Goal: Transaction & Acquisition: Purchase product/service

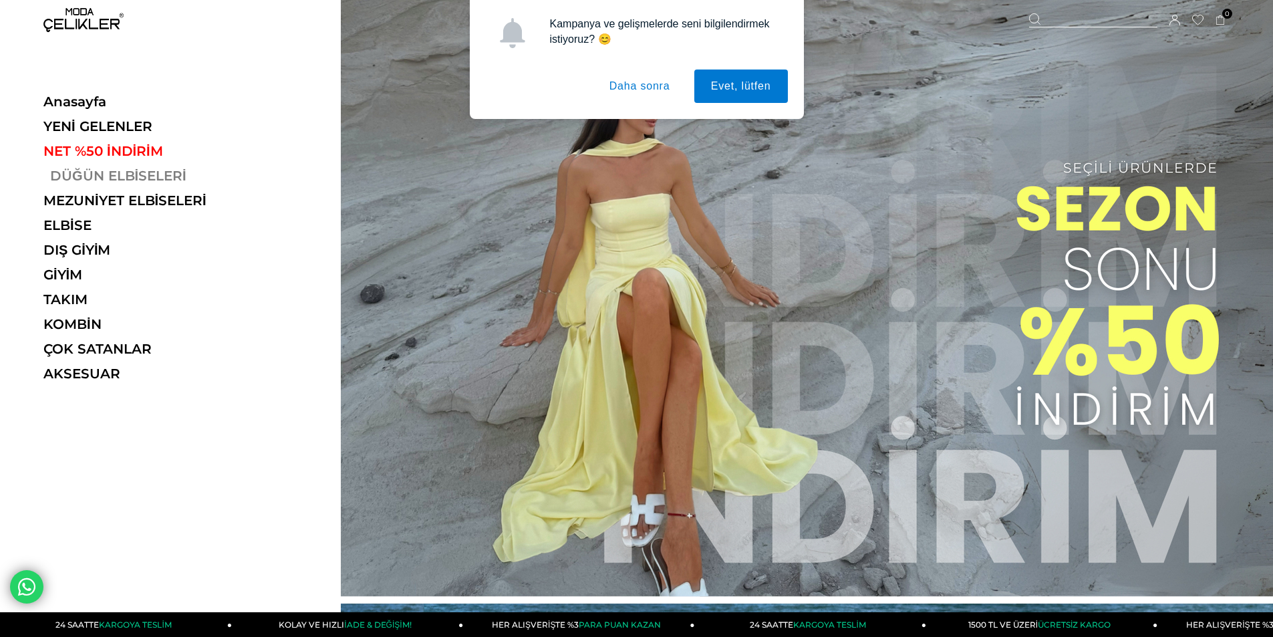
click at [93, 172] on link "DÜĞÜN ELBİSELERİ" at bounding box center [135, 176] width 184 height 16
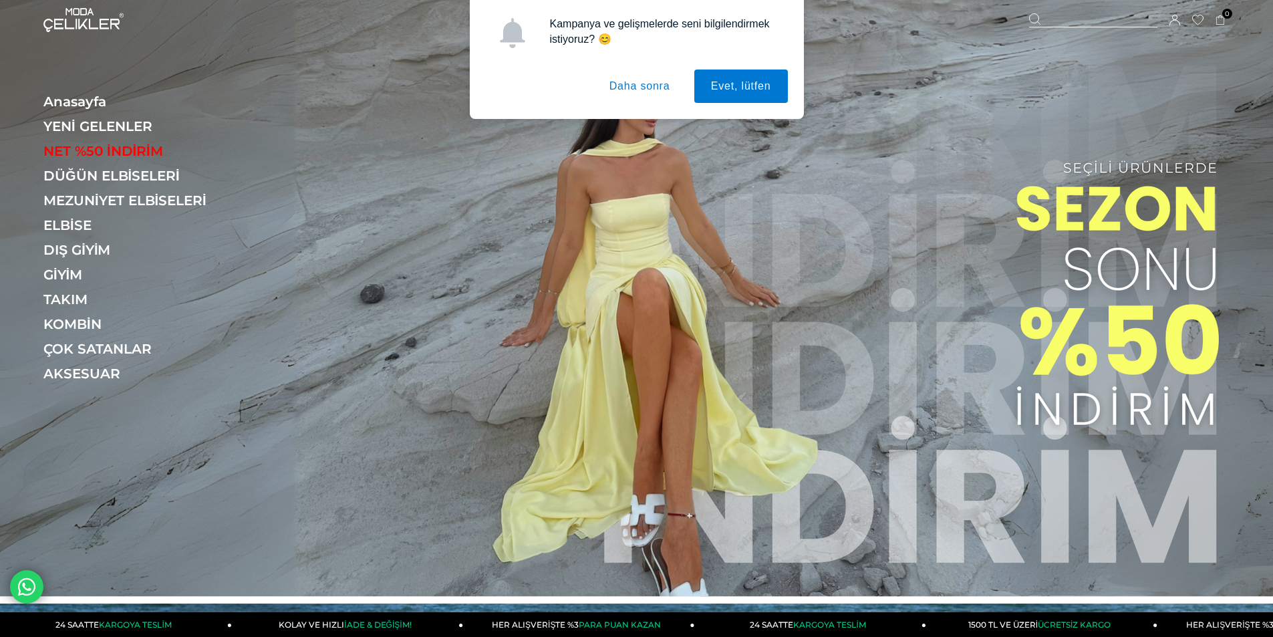
click at [647, 93] on button "Daha sonra" at bounding box center [640, 86] width 94 height 33
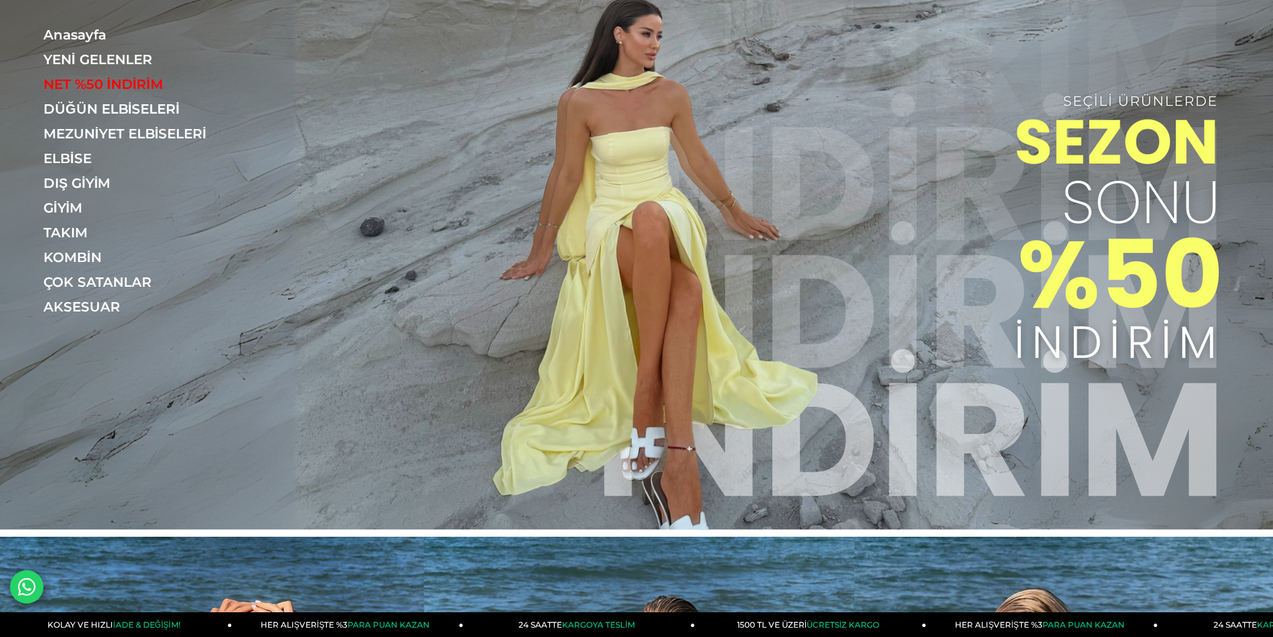
scroll to position [247, 0]
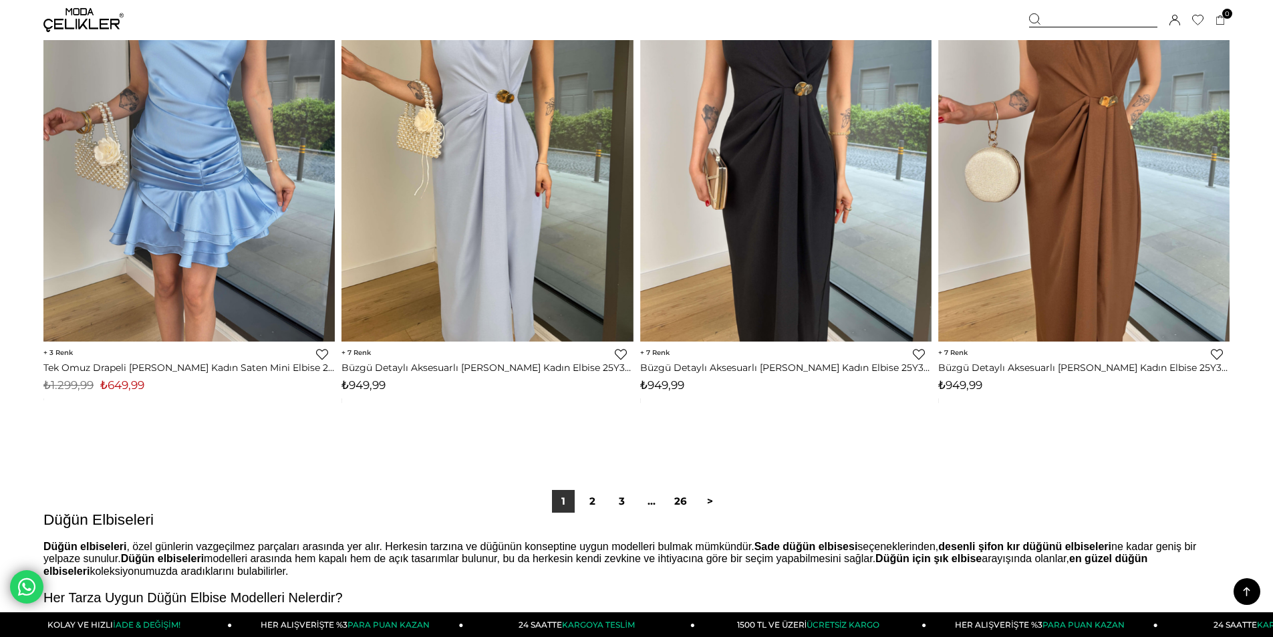
scroll to position [9559, 0]
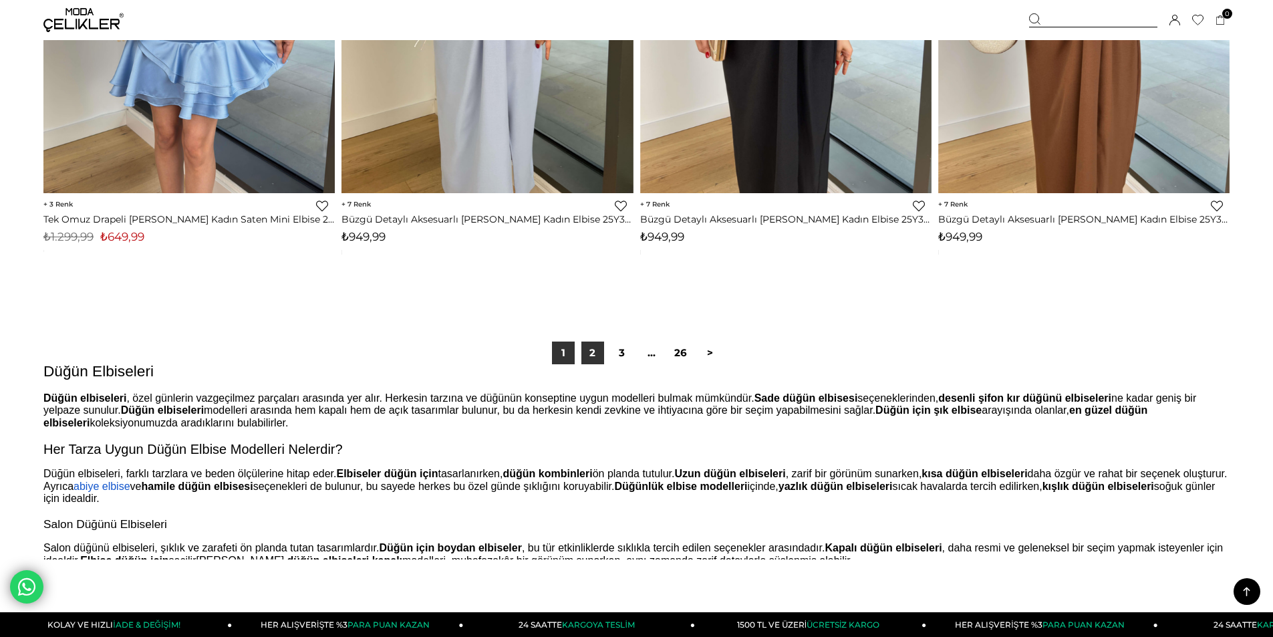
click at [590, 364] on link "2" at bounding box center [593, 353] width 23 height 23
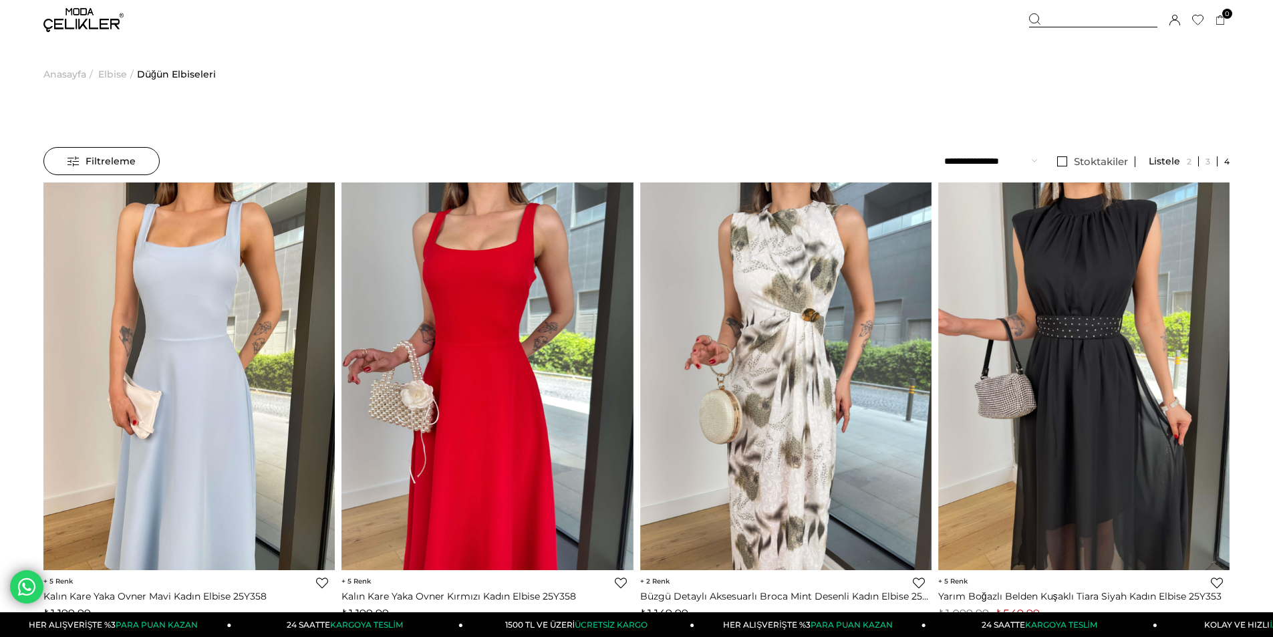
click at [104, 77] on span "Elbise" at bounding box center [112, 74] width 29 height 68
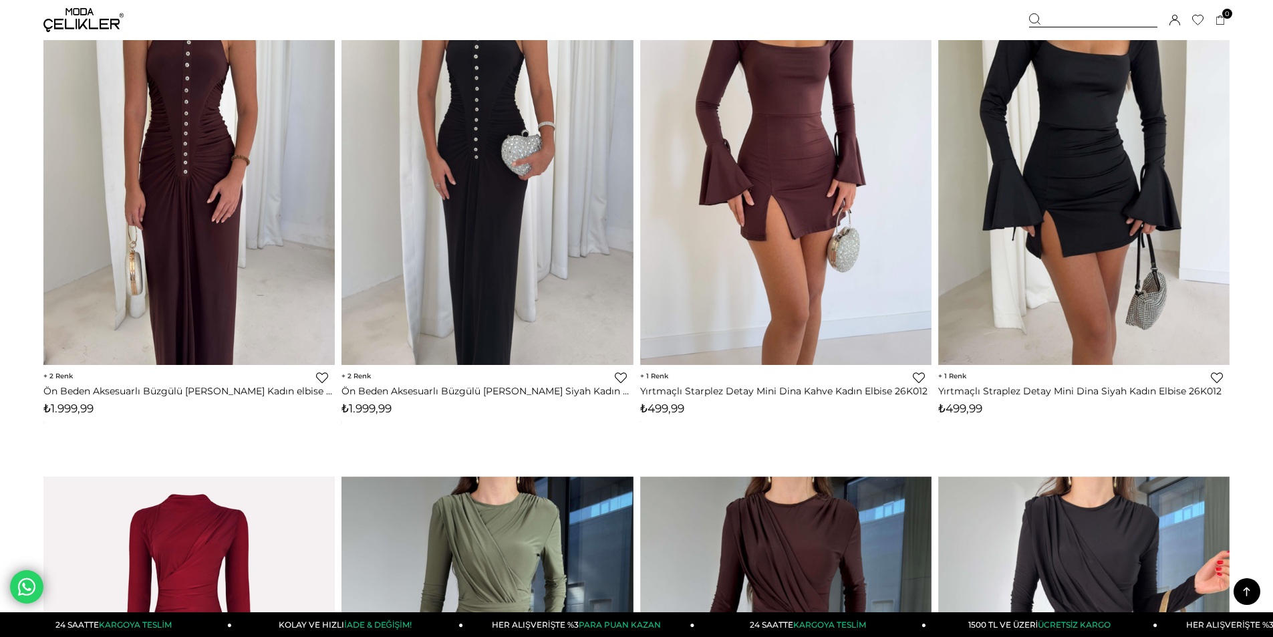
scroll to position [802, 0]
